Goal: Task Accomplishment & Management: Complete application form

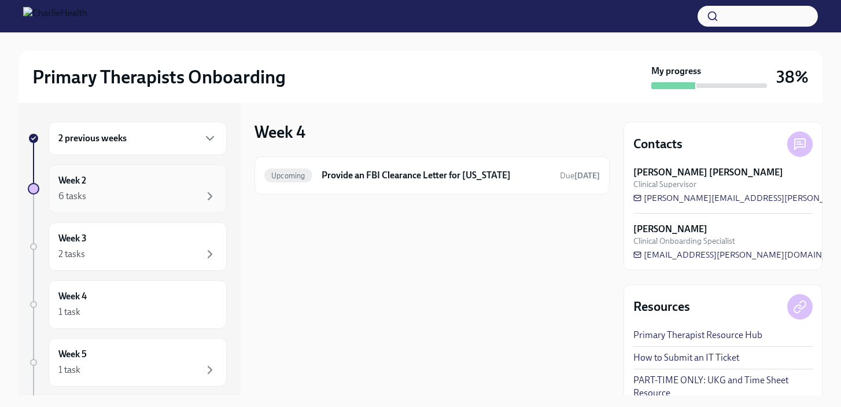
click at [107, 187] on div "Week 2 6 tasks" at bounding box center [137, 188] width 159 height 29
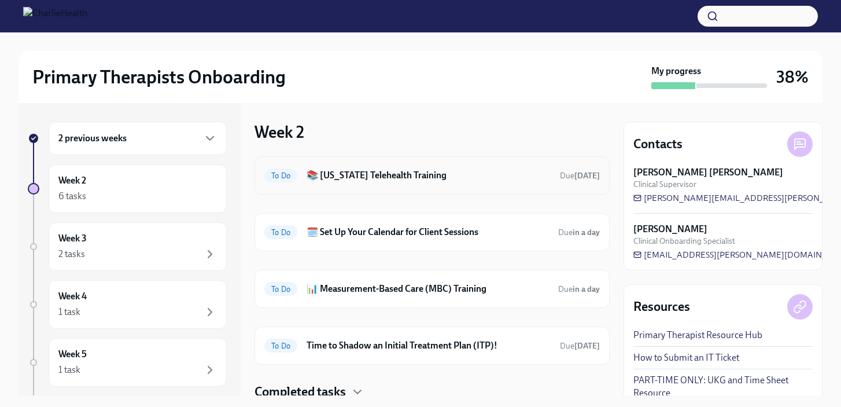
click at [320, 164] on div "To Do 📚 Washington Telehealth Training Due in 6 days" at bounding box center [432, 175] width 355 height 38
click at [324, 179] on h6 "📚 [US_STATE] Telehealth Training" at bounding box center [429, 175] width 244 height 13
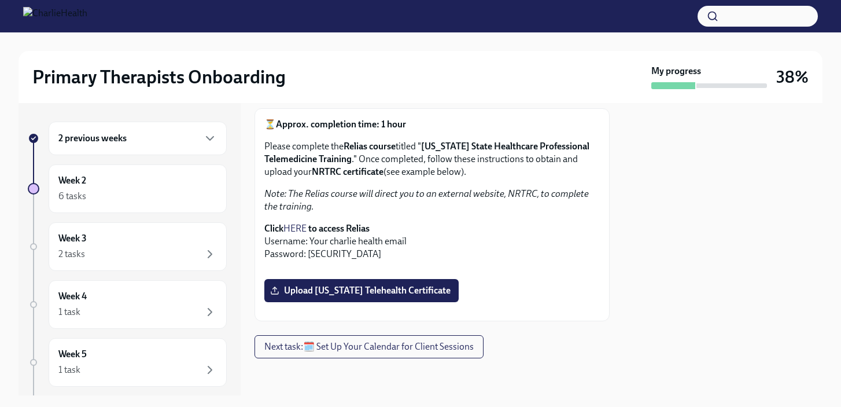
scroll to position [286, 0]
click at [357, 311] on button "Zoom image" at bounding box center [432, 311] width 336 height 0
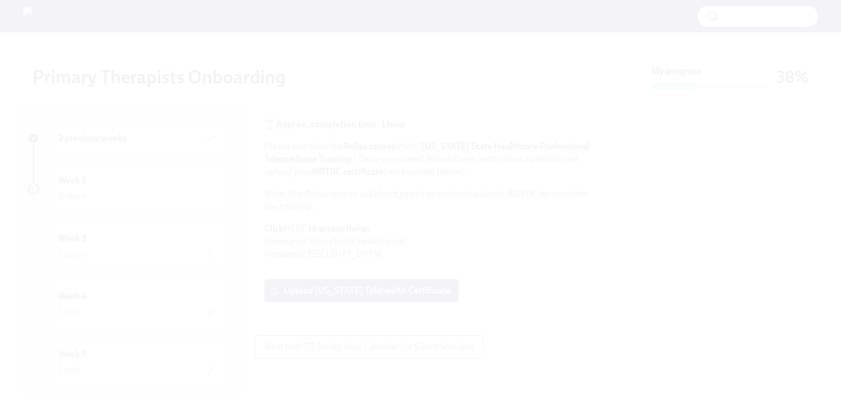
click at [202, 131] on button "Unzoom image" at bounding box center [420, 203] width 841 height 407
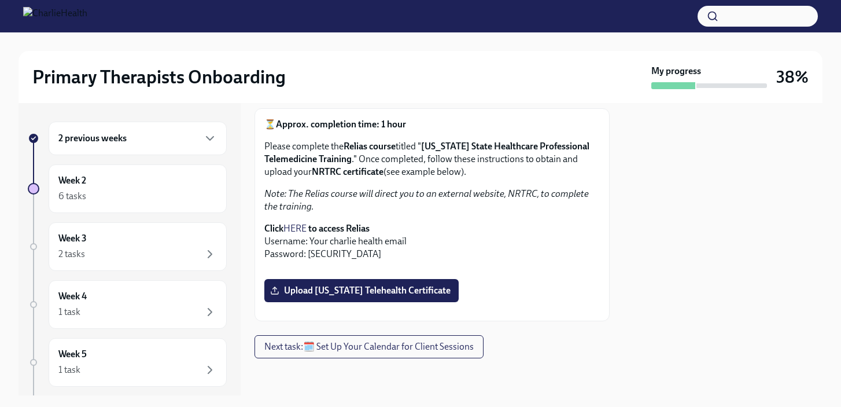
scroll to position [0, 0]
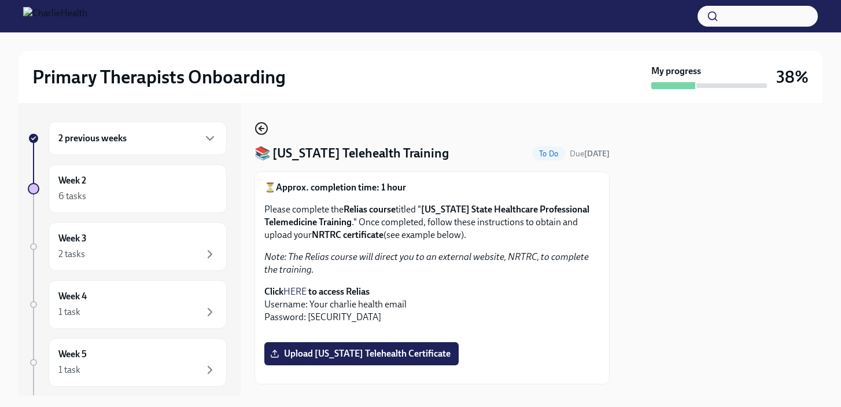
click at [262, 133] on icon "button" at bounding box center [262, 128] width 14 height 14
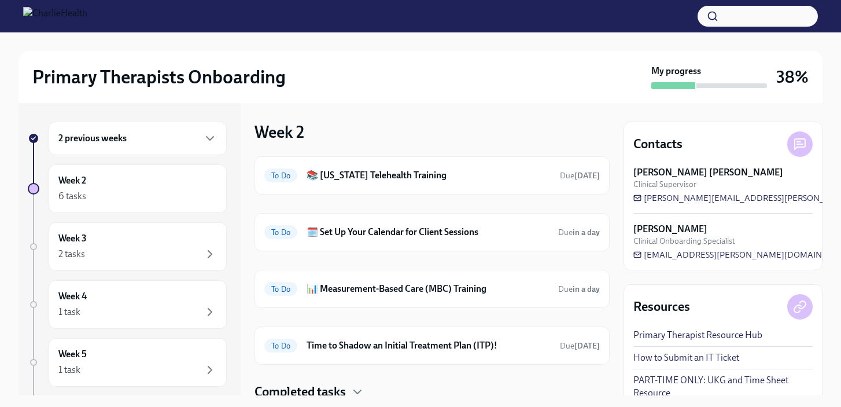
click at [123, 142] on h6 "2 previous weeks" at bounding box center [92, 138] width 68 height 13
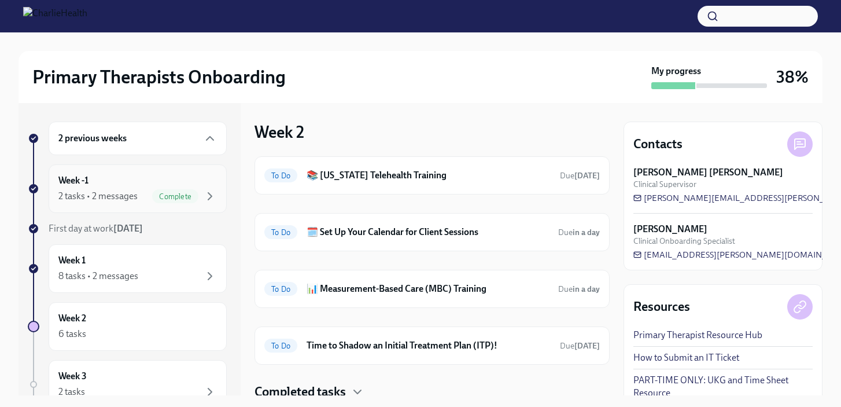
click at [124, 205] on div "Week -1 2 tasks • 2 messages Complete" at bounding box center [138, 188] width 178 height 49
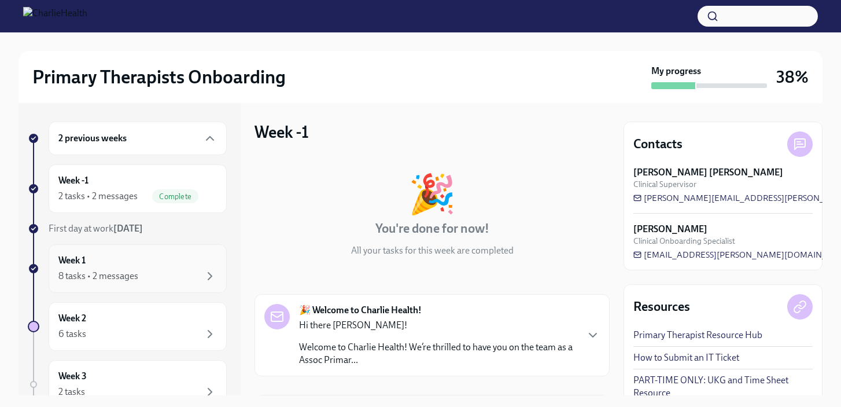
click at [137, 289] on div "Week 1 8 tasks • 2 messages" at bounding box center [138, 268] width 178 height 49
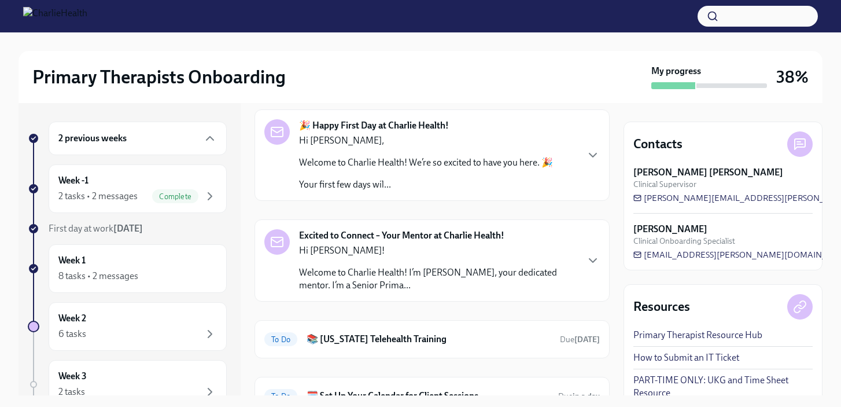
scroll to position [55, 0]
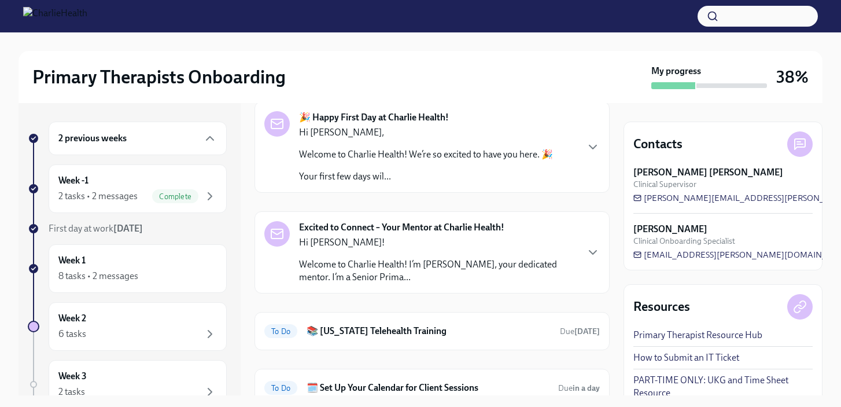
click at [426, 134] on p "Hi James," at bounding box center [426, 132] width 254 height 13
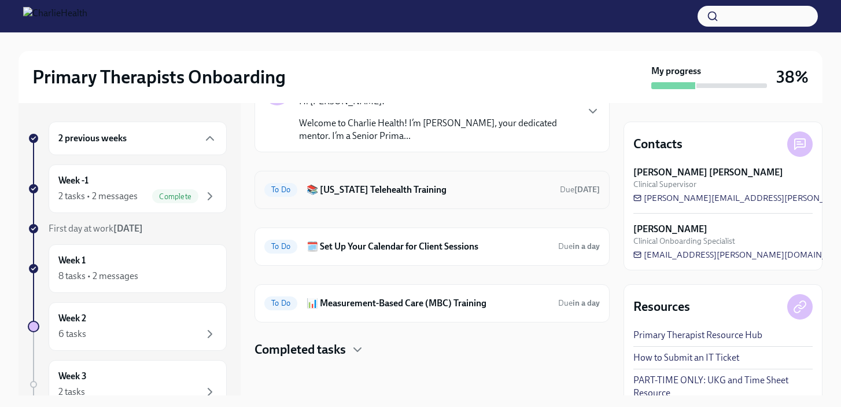
scroll to position [1106, 0]
click at [391, 142] on p "Welcome to Charlie Health! I’m James Lightfoot, your dedicated mentor. I’m a Se…" at bounding box center [438, 129] width 278 height 25
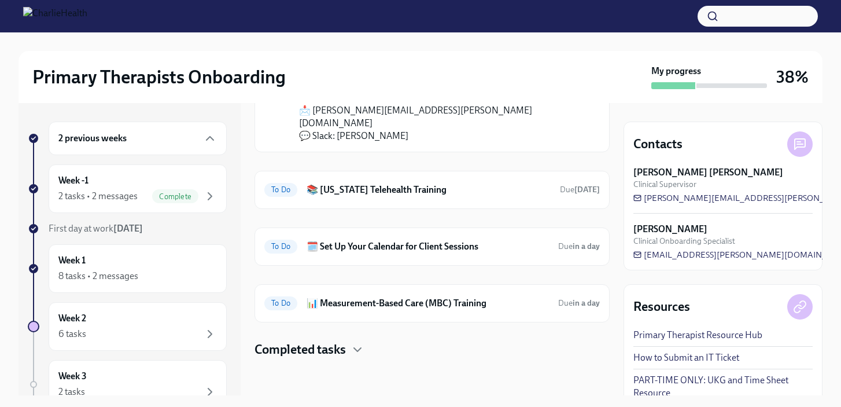
scroll to position [1326, 0]
click at [389, 190] on h6 "📚 [US_STATE] Telehealth Training" at bounding box center [429, 189] width 244 height 13
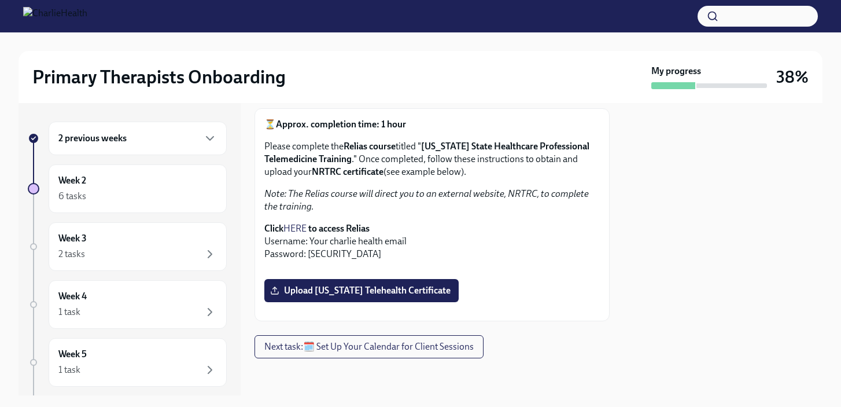
scroll to position [286, 0]
click at [370, 285] on span "Upload Washington Telehealth Certificate" at bounding box center [361, 291] width 178 height 12
click at [0, 0] on input "Upload Washington Telehealth Certificate" at bounding box center [0, 0] width 0 height 0
click at [154, 187] on div "Week 2 6 tasks" at bounding box center [137, 188] width 159 height 29
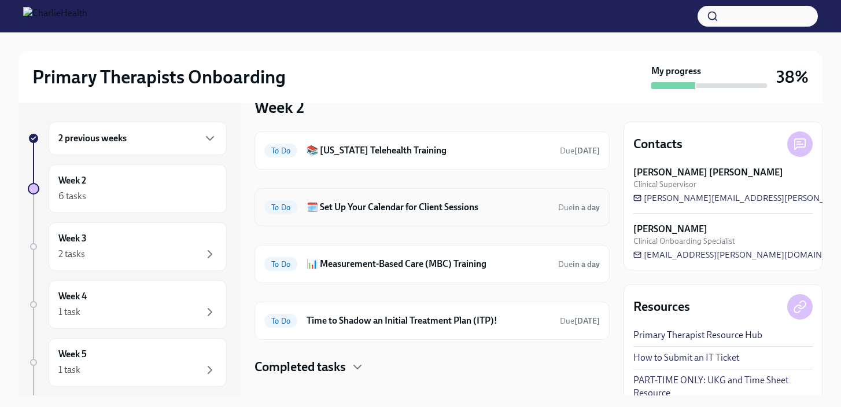
scroll to position [35, 0]
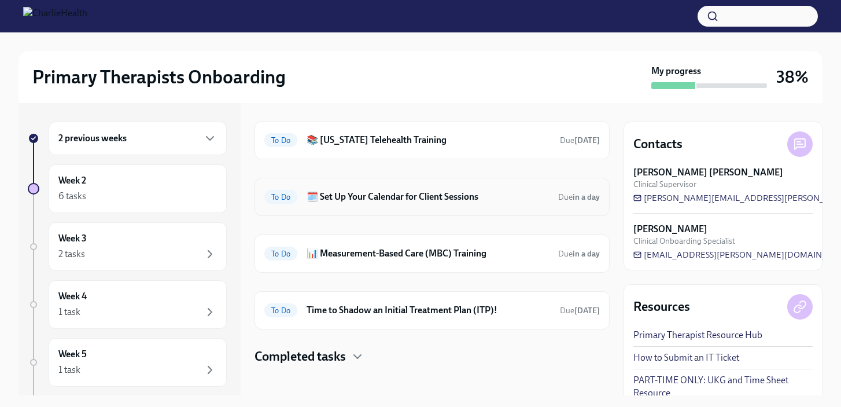
click at [362, 198] on h6 "🗓️ Set Up Your Calendar for Client Sessions" at bounding box center [428, 196] width 242 height 13
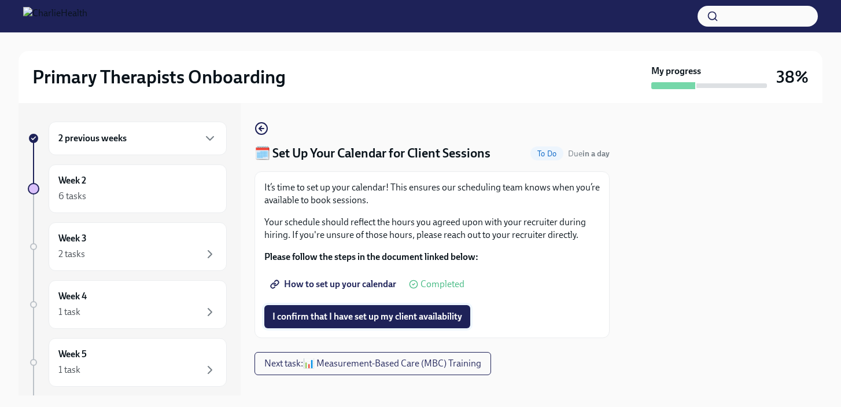
click at [352, 319] on span "I confirm that I have set up my client availability" at bounding box center [367, 317] width 190 height 12
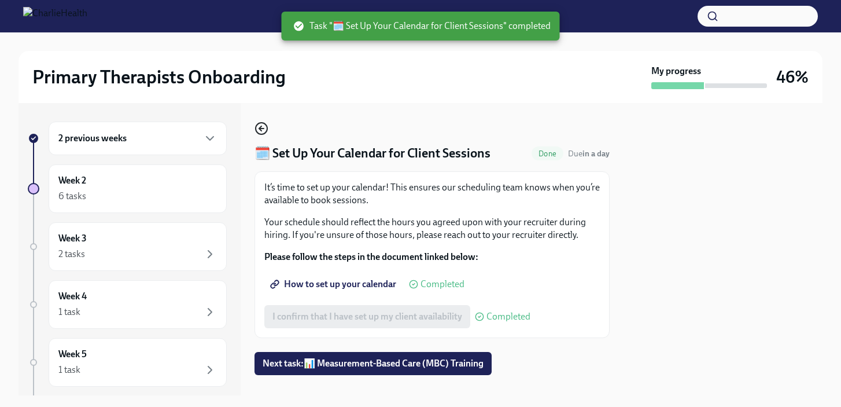
click at [261, 127] on icon "button" at bounding box center [262, 128] width 14 height 14
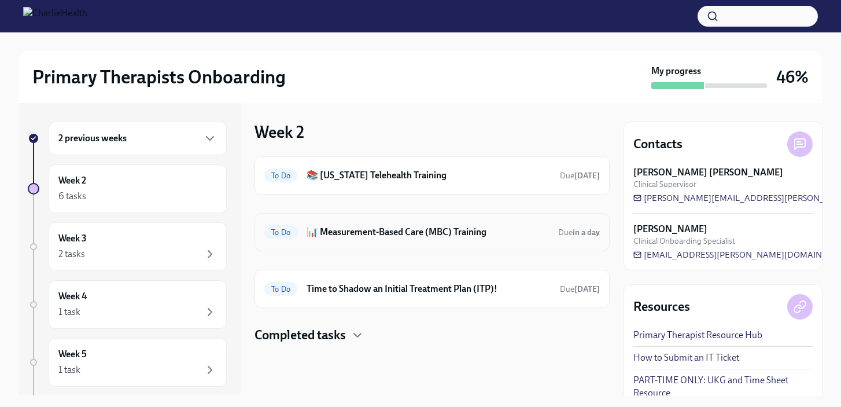
click at [348, 230] on h6 "📊 Measurement-Based Care (MBC) Training" at bounding box center [428, 232] width 242 height 13
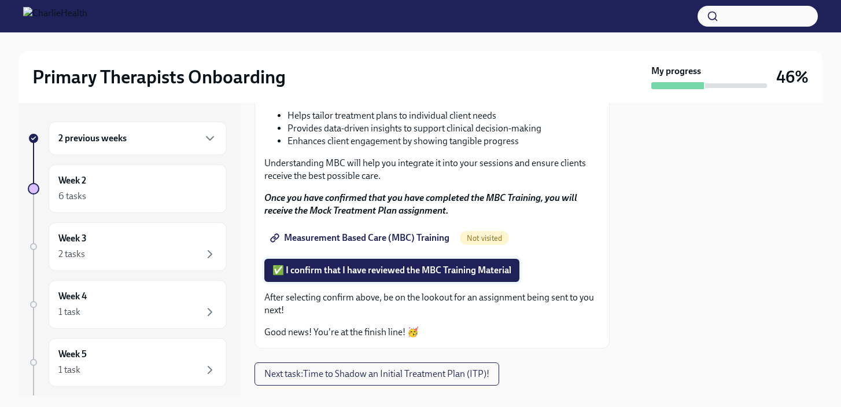
scroll to position [181, 0]
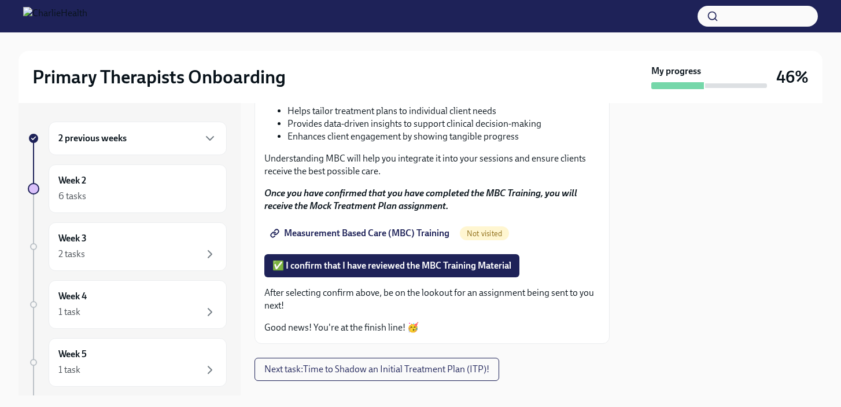
click at [370, 236] on span "Measurement Based Care (MBC) Training" at bounding box center [360, 233] width 177 height 12
